Goal: Information Seeking & Learning: Learn about a topic

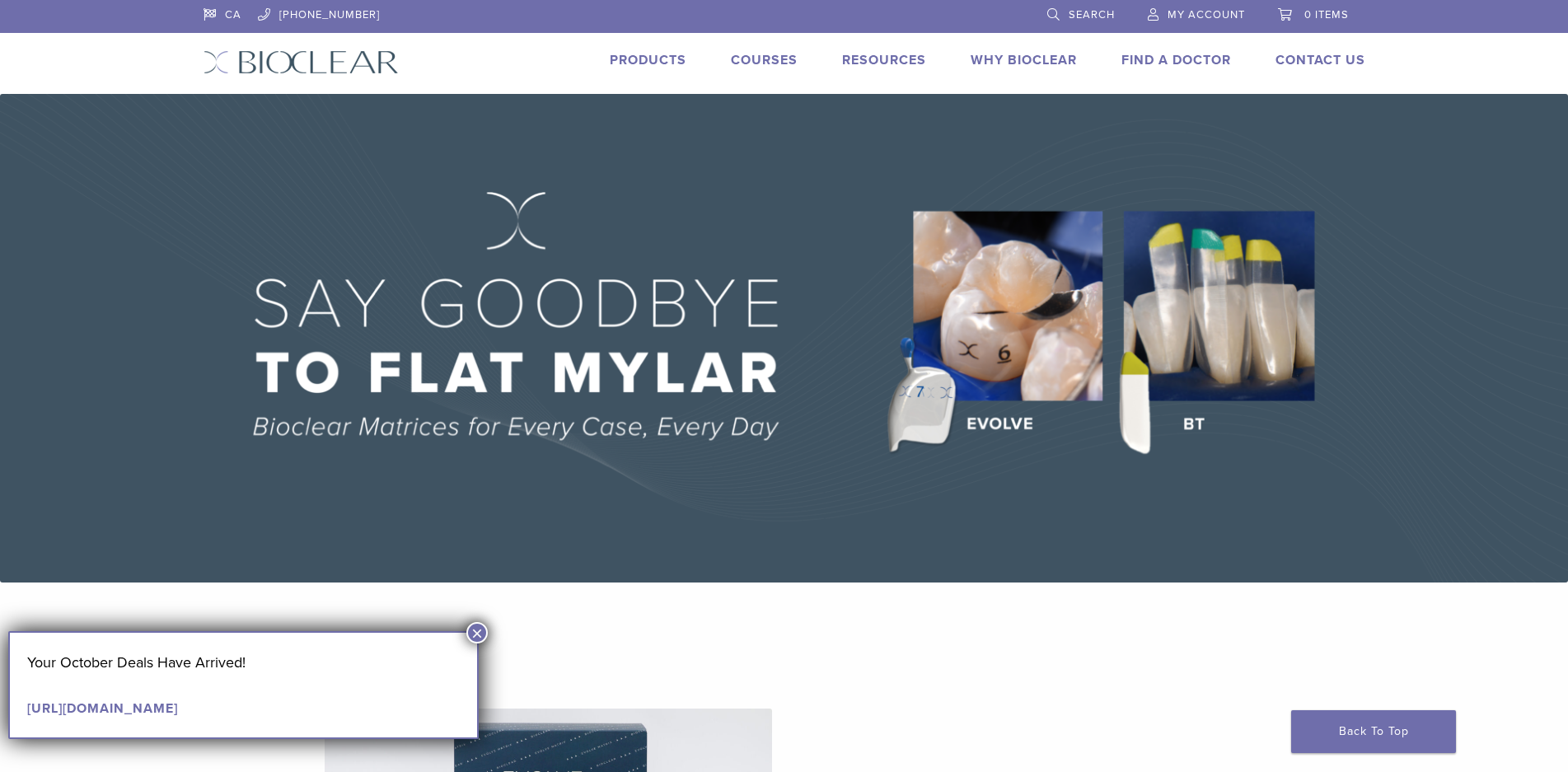
click at [478, 633] on button "×" at bounding box center [477, 632] width 22 height 22
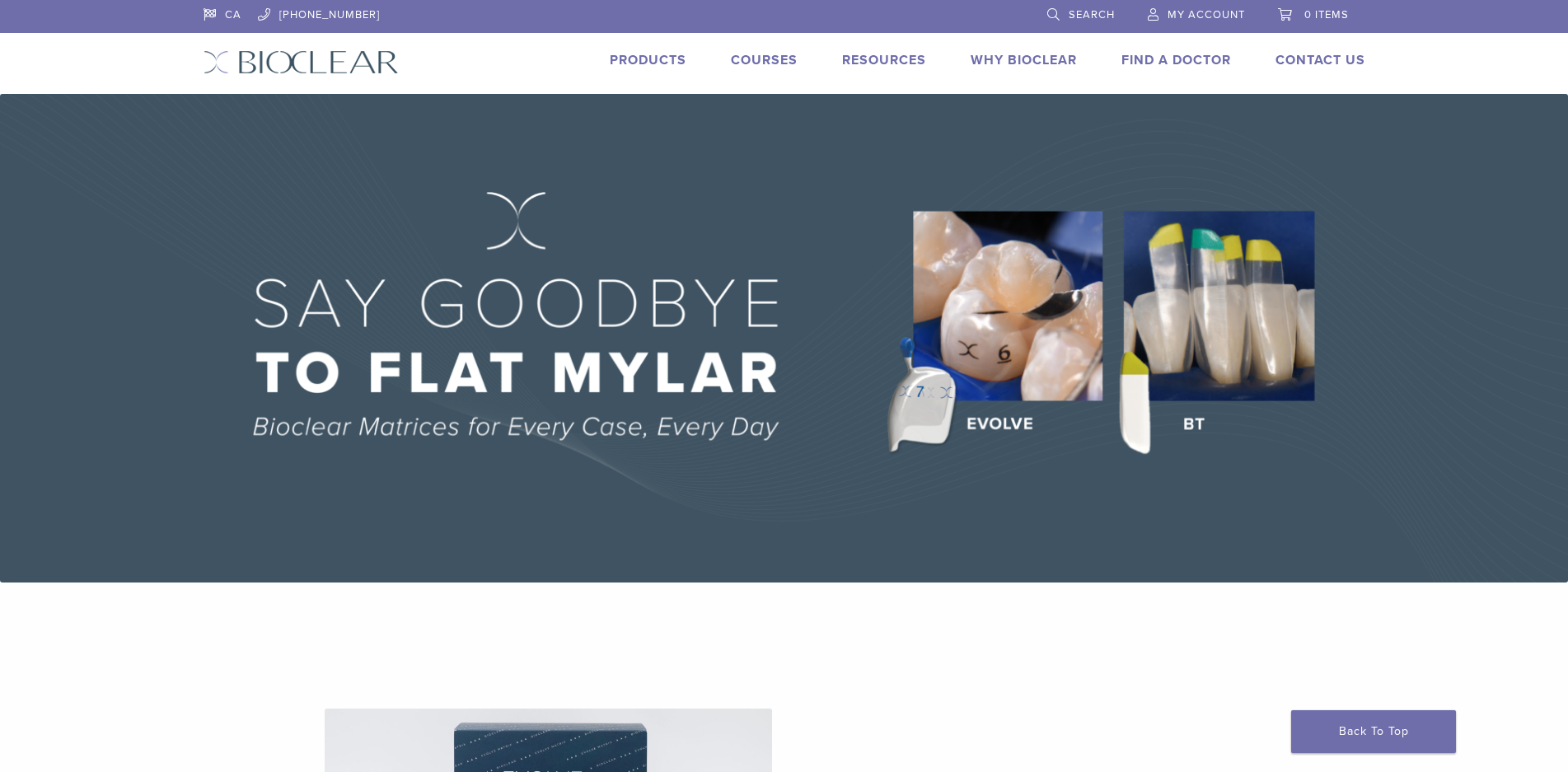
click at [1033, 66] on link "Why Bioclear" at bounding box center [1023, 59] width 106 height 17
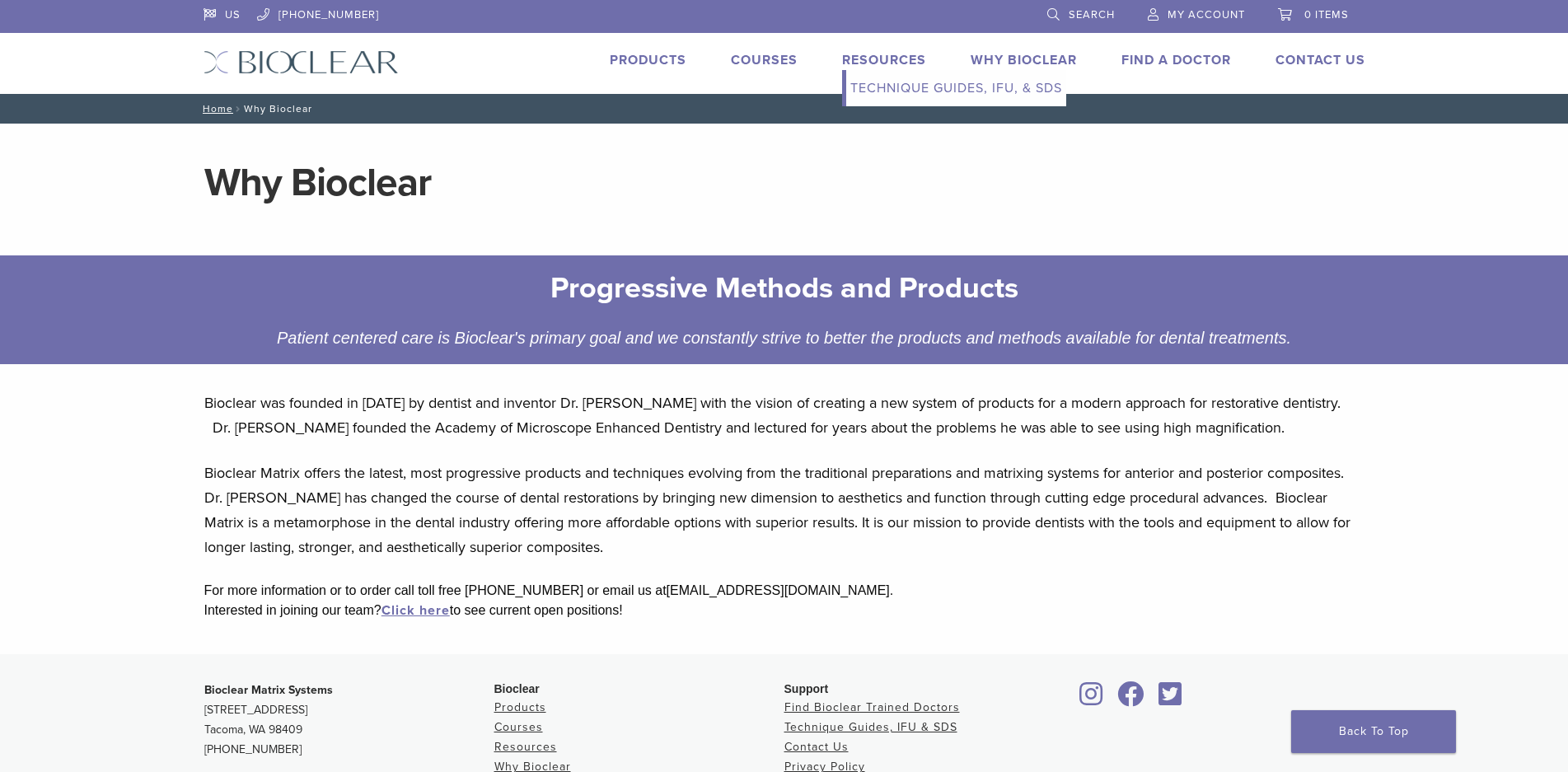
click at [891, 65] on link "Resources" at bounding box center [883, 59] width 84 height 17
click at [902, 87] on link "Technique Guides, IFU, & SDS" at bounding box center [956, 88] width 220 height 37
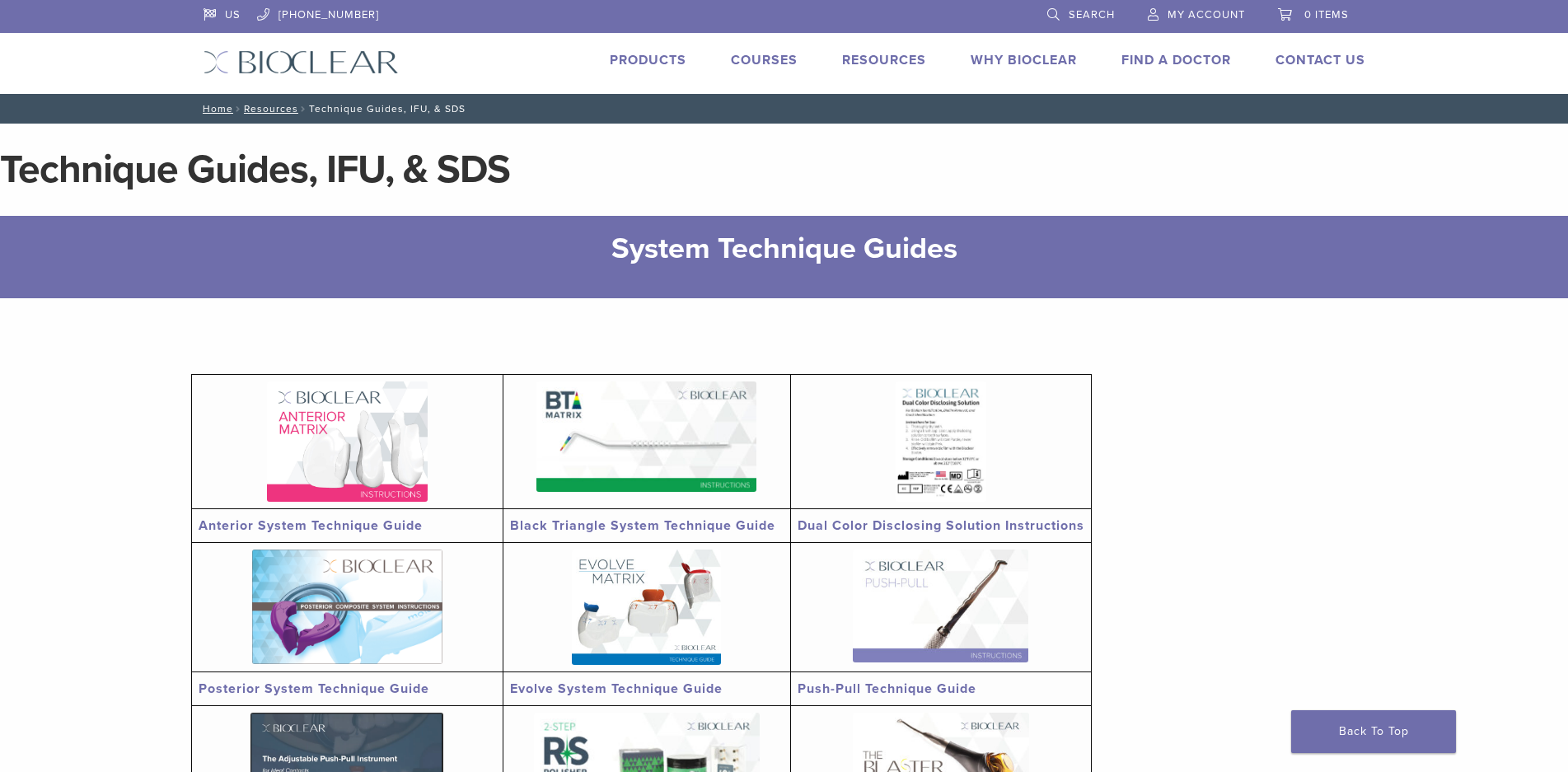
click at [668, 65] on link "Products" at bounding box center [647, 59] width 76 height 17
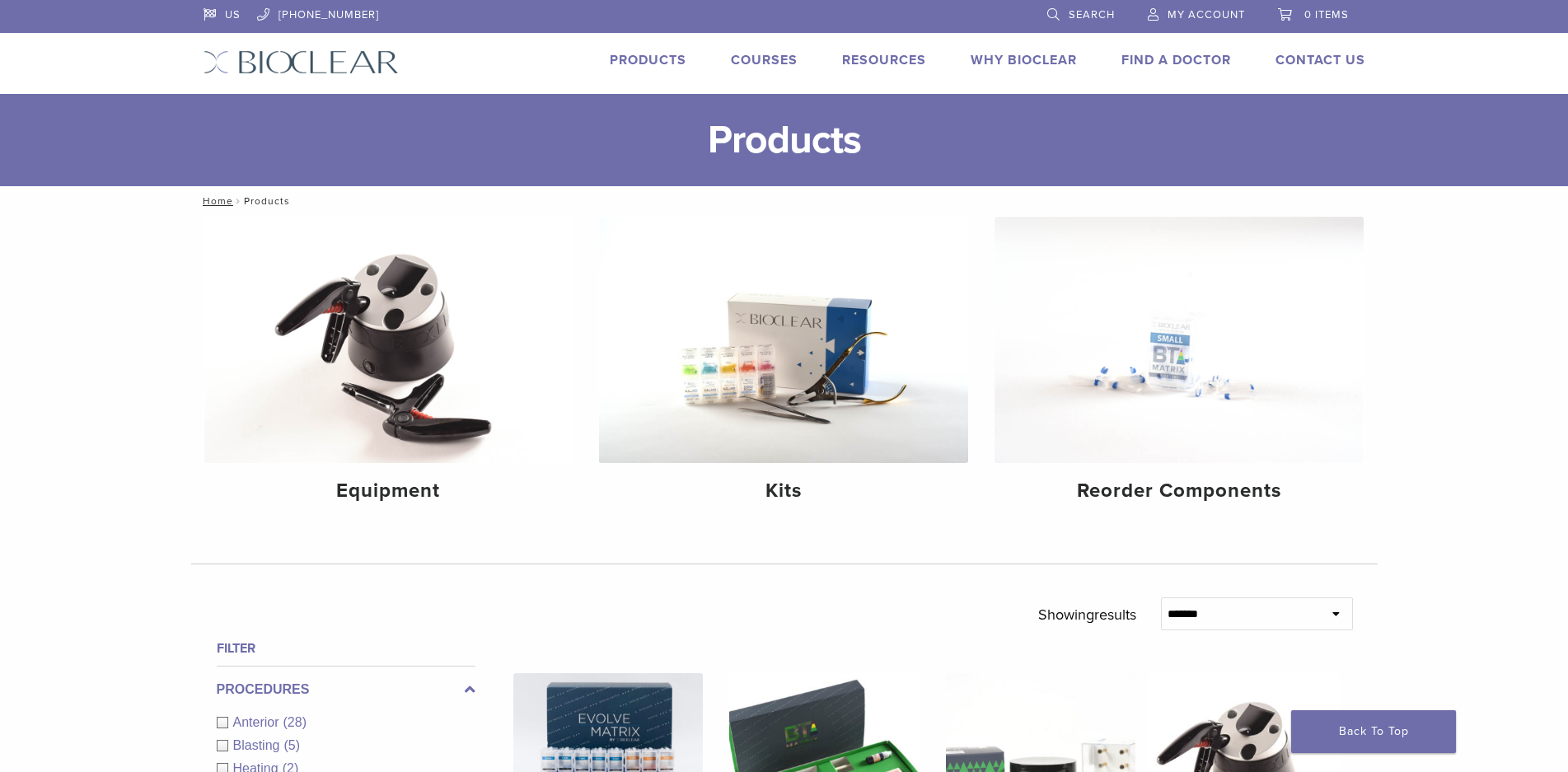
click at [1103, 16] on span "Search" at bounding box center [1091, 14] width 47 height 13
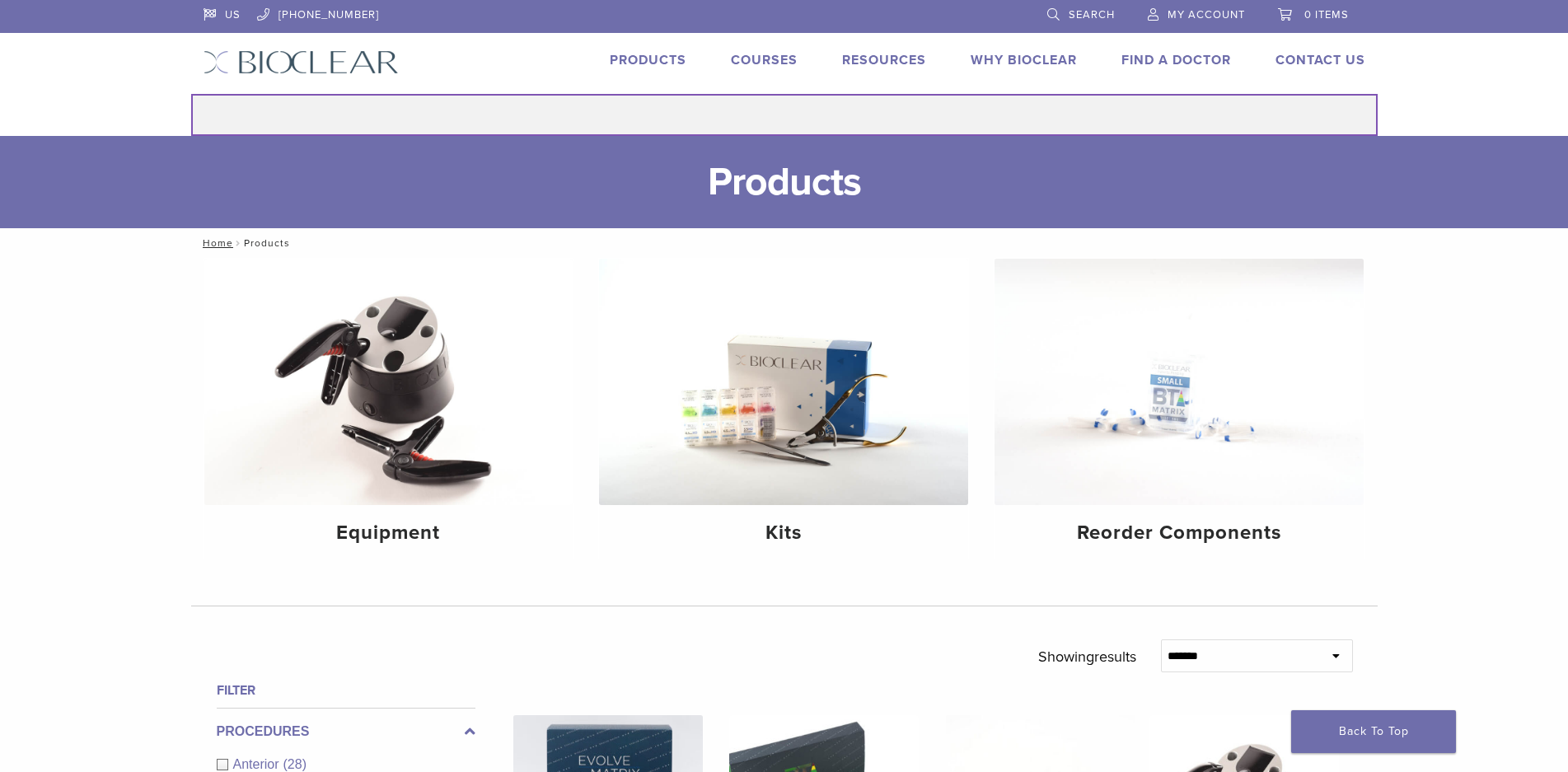
click at [907, 110] on input "Search for:" at bounding box center [784, 115] width 1186 height 42
type input "********"
click at [190, 93] on button "Search" at bounding box center [190, 93] width 1 height 1
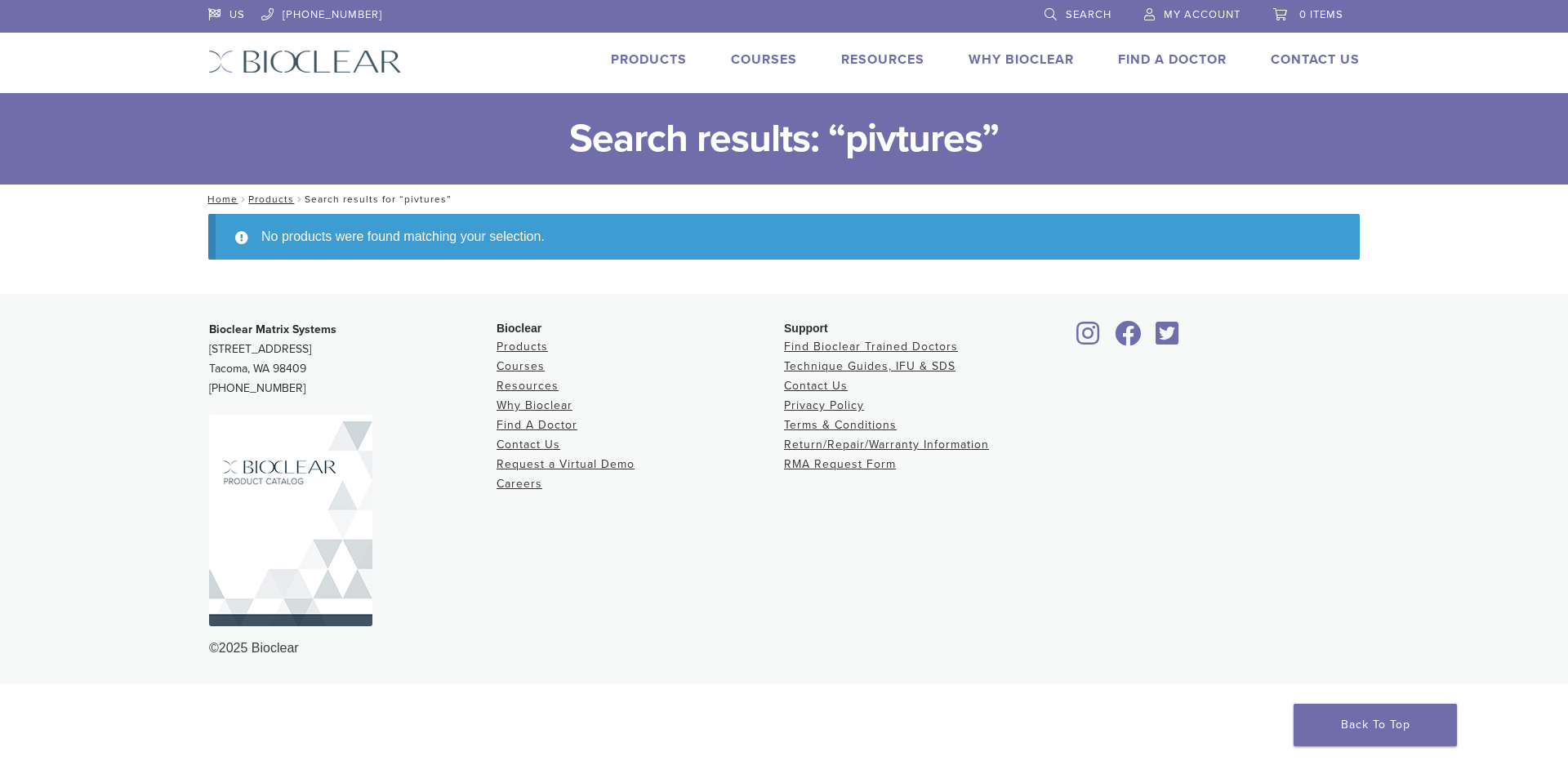
click at [1073, 7] on link "Search" at bounding box center [1078, 12] width 67 height 25
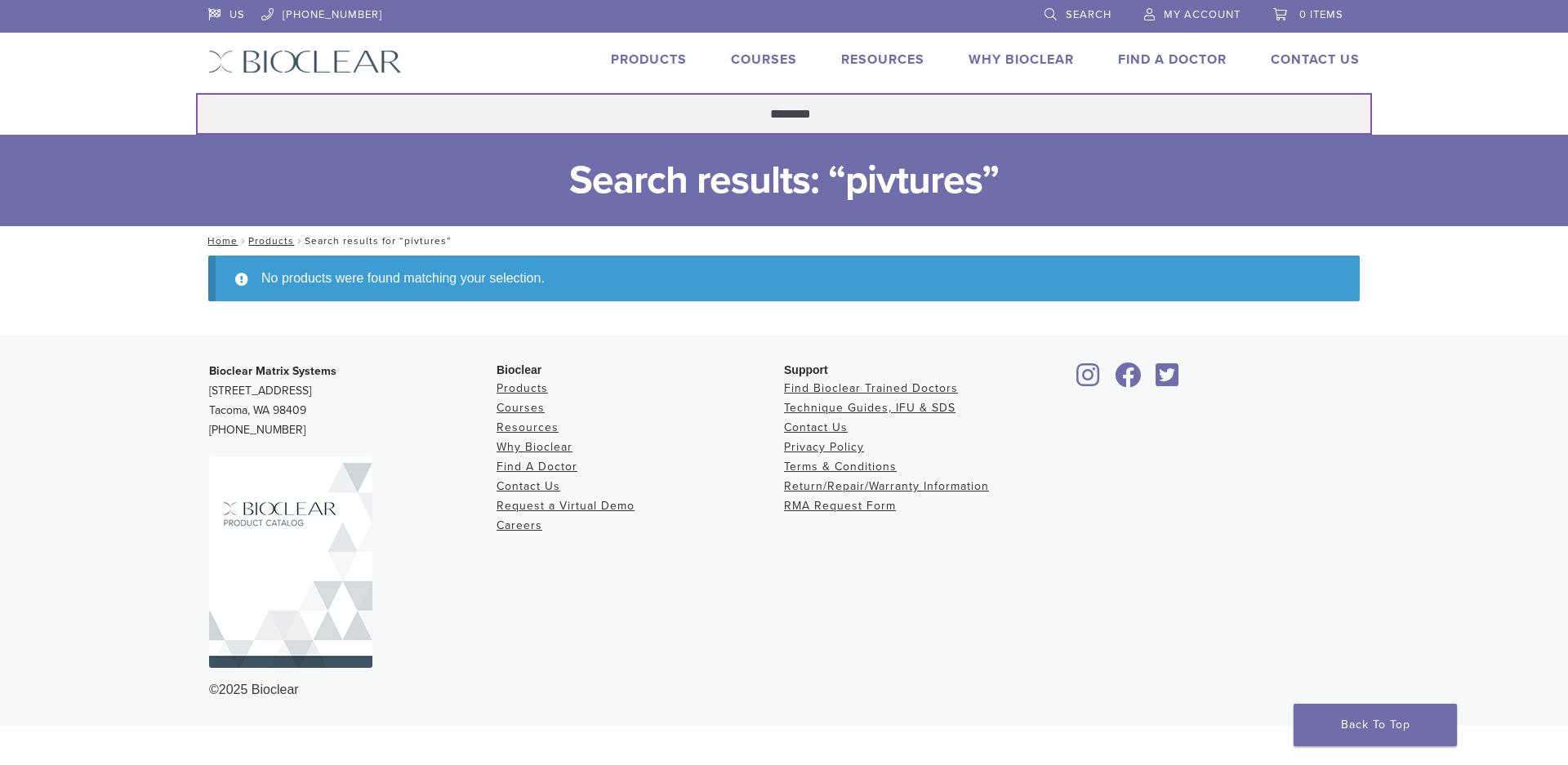
drag, startPoint x: 833, startPoint y: 107, endPoint x: 761, endPoint y: 111, distance: 72.1
click at [761, 111] on input "********" at bounding box center [783, 114] width 1176 height 41
type input "********"
click at [196, 92] on button "Search" at bounding box center [196, 92] width 1 height 1
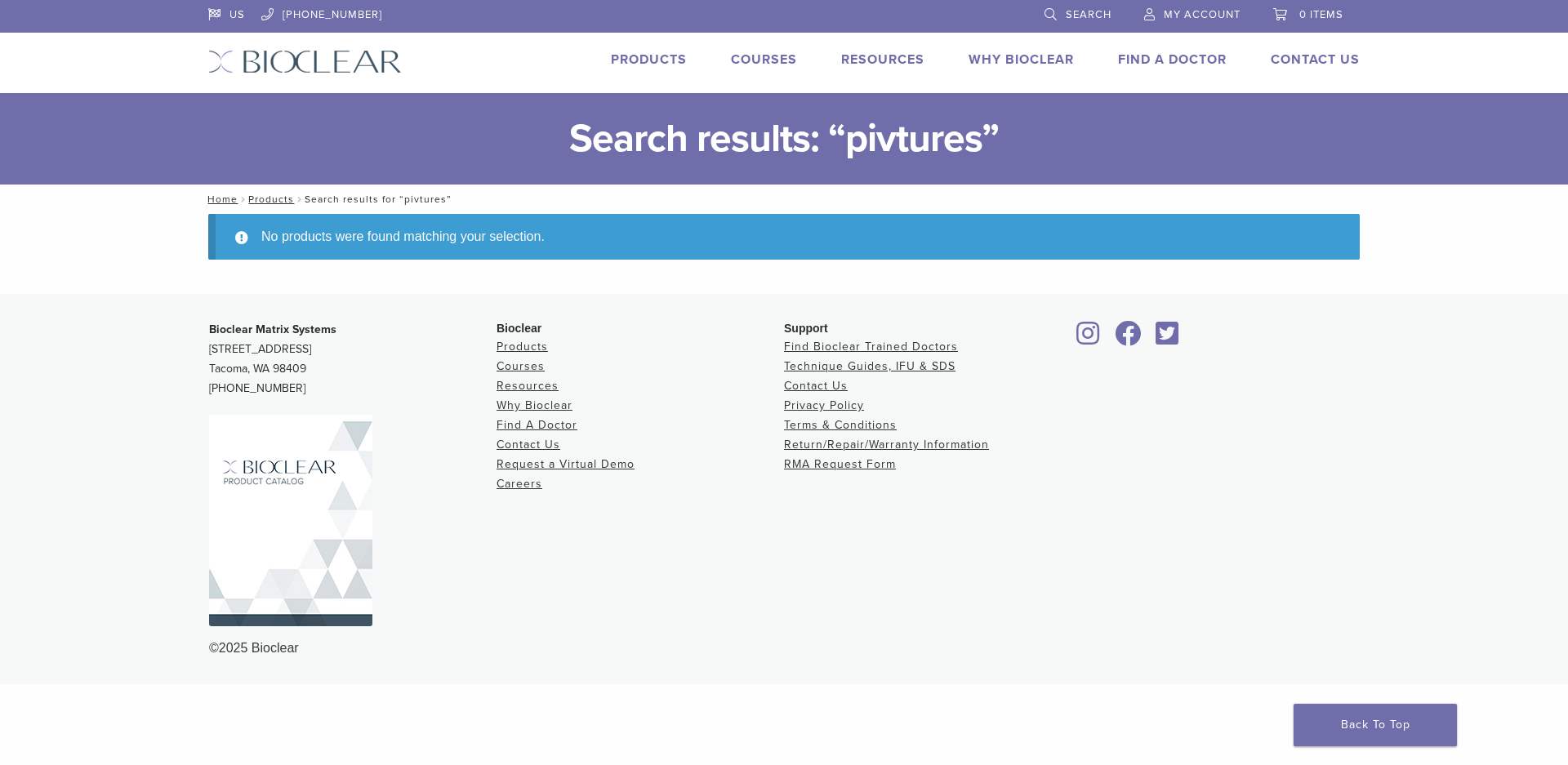
click at [1013, 60] on link "Why Bioclear" at bounding box center [1021, 59] width 105 height 17
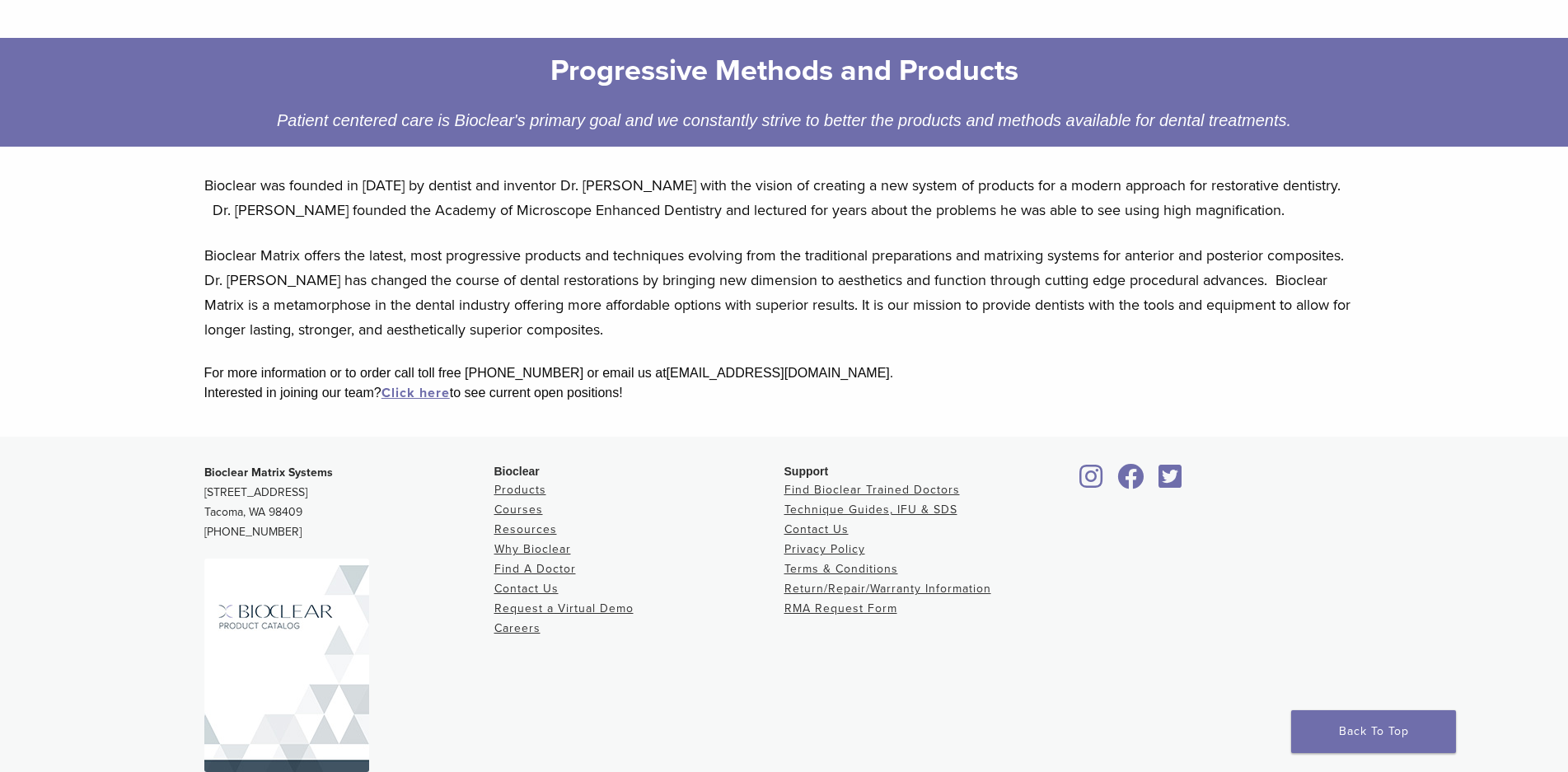
scroll to position [247, 0]
